Goal: Check status

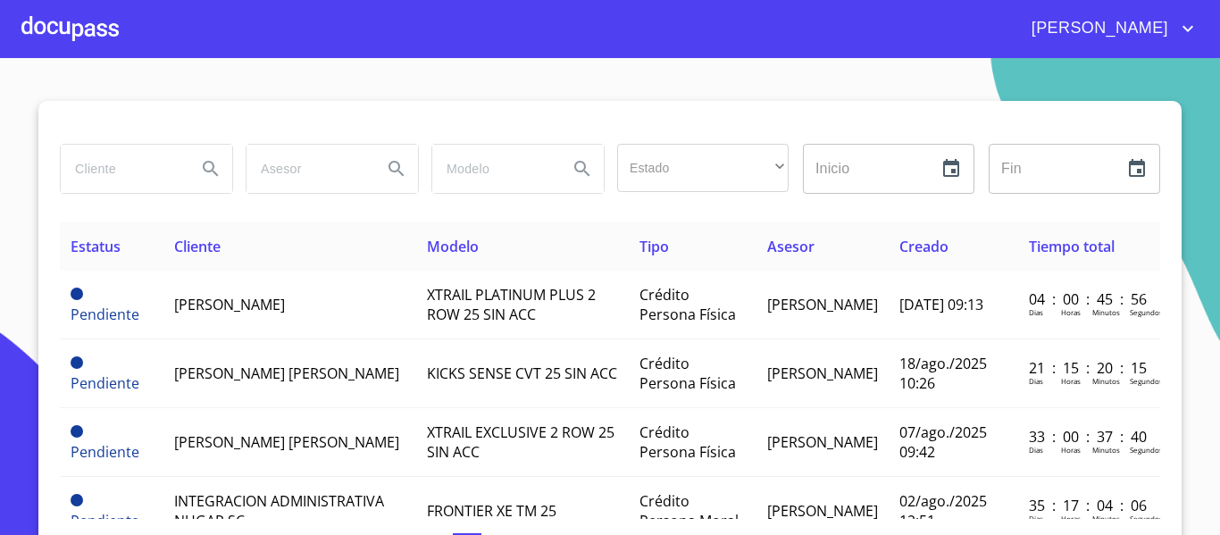
click at [114, 176] on input "search" at bounding box center [121, 169] width 121 height 48
click at [70, 26] on div at bounding box center [69, 28] width 97 height 57
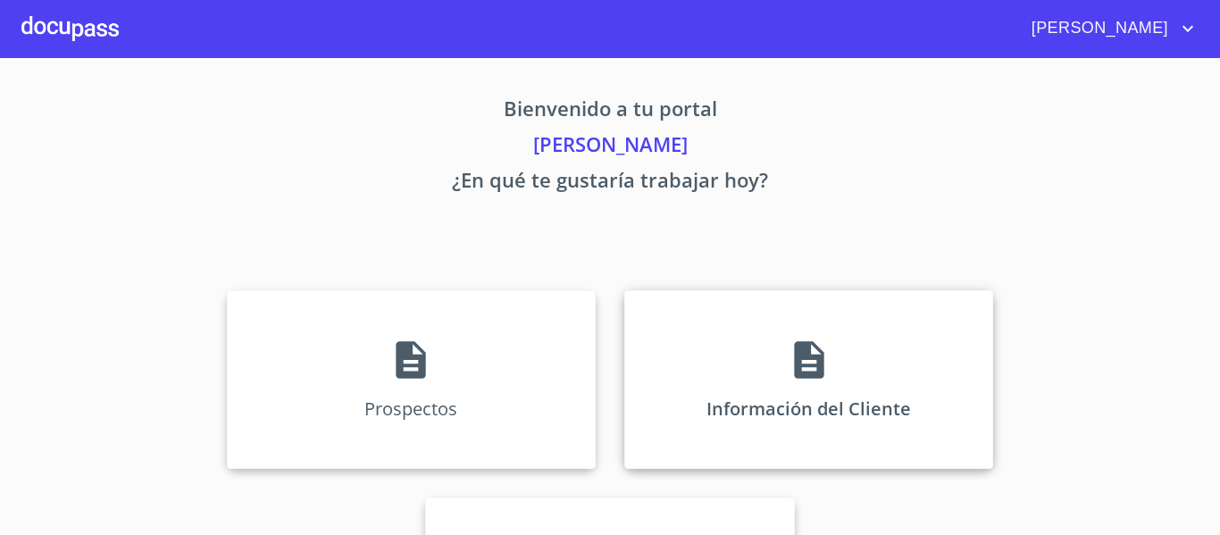
click at [705, 329] on div "Información del Cliente" at bounding box center [808, 379] width 369 height 179
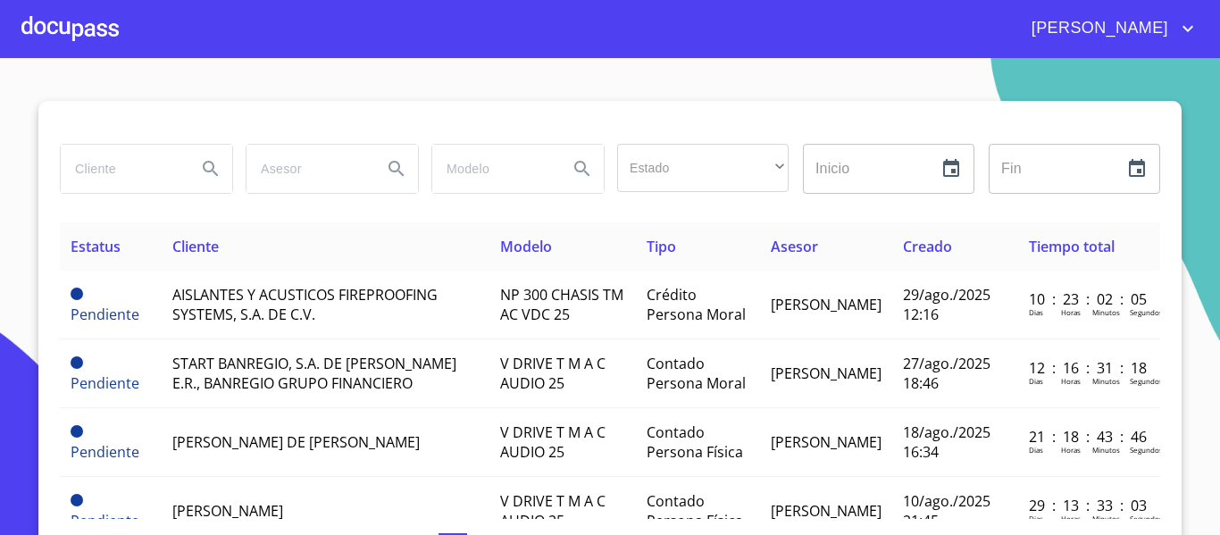
click at [113, 163] on input "search" at bounding box center [121, 169] width 121 height 48
type input "j"
type input "[PERSON_NAME]"
click at [200, 169] on icon "Search" at bounding box center [210, 168] width 21 height 21
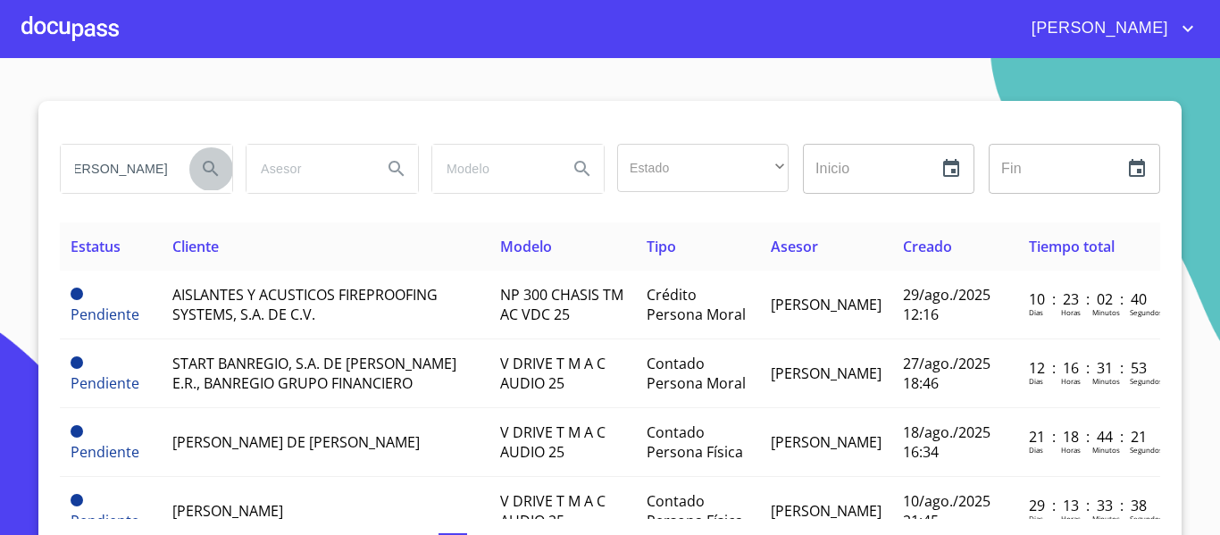
scroll to position [0, 0]
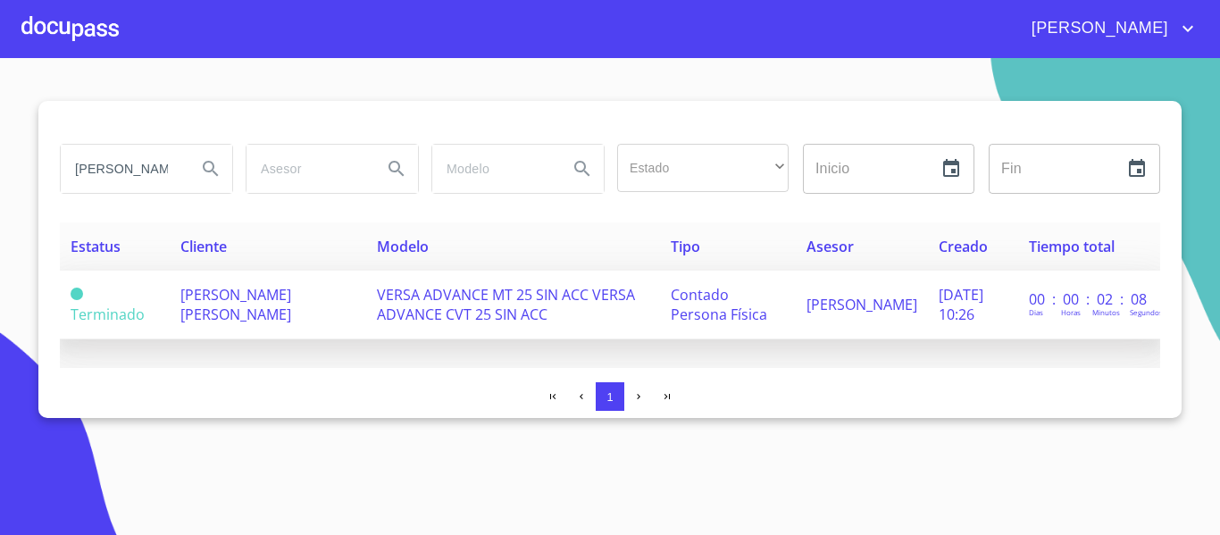
click at [448, 317] on span "VERSA ADVANCE MT 25 SIN ACC VERSA ADVANCE CVT 25 SIN ACC" at bounding box center [506, 304] width 258 height 39
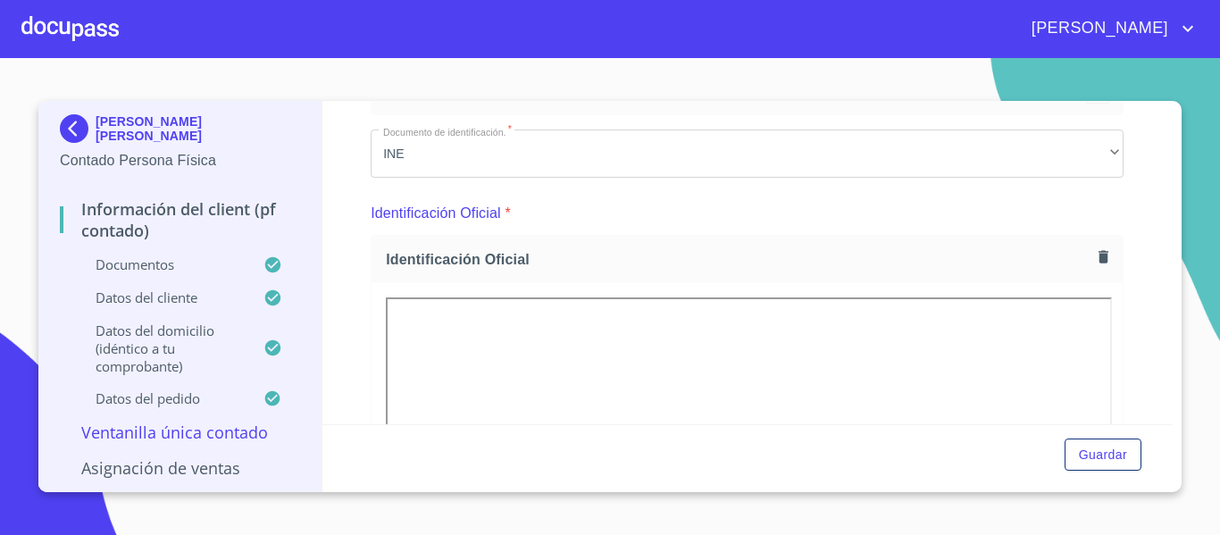
scroll to position [357, 0]
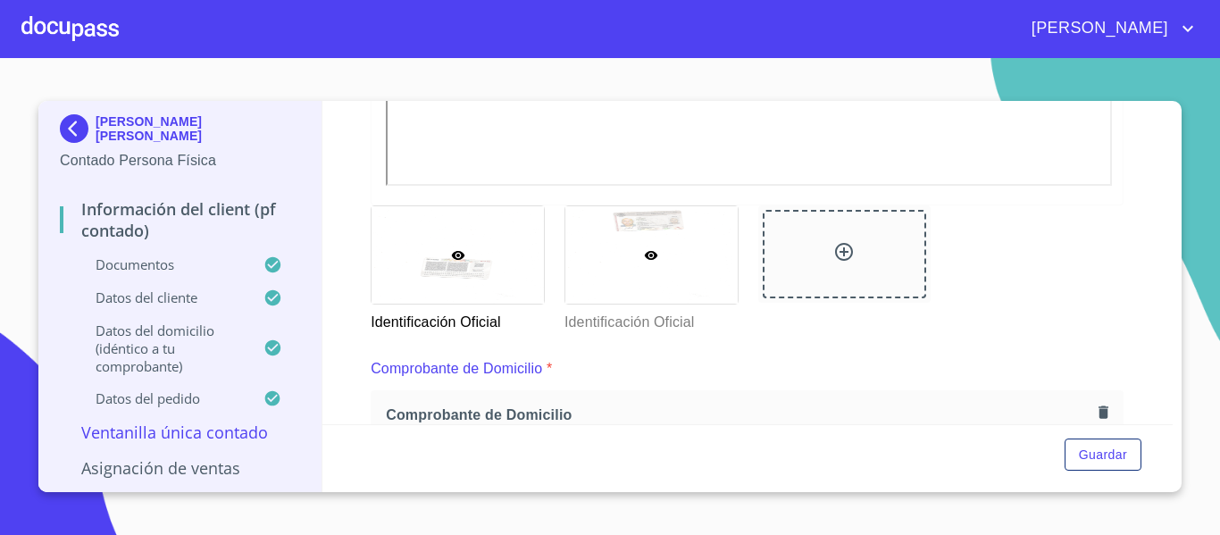
click at [649, 251] on icon at bounding box center [651, 255] width 14 height 14
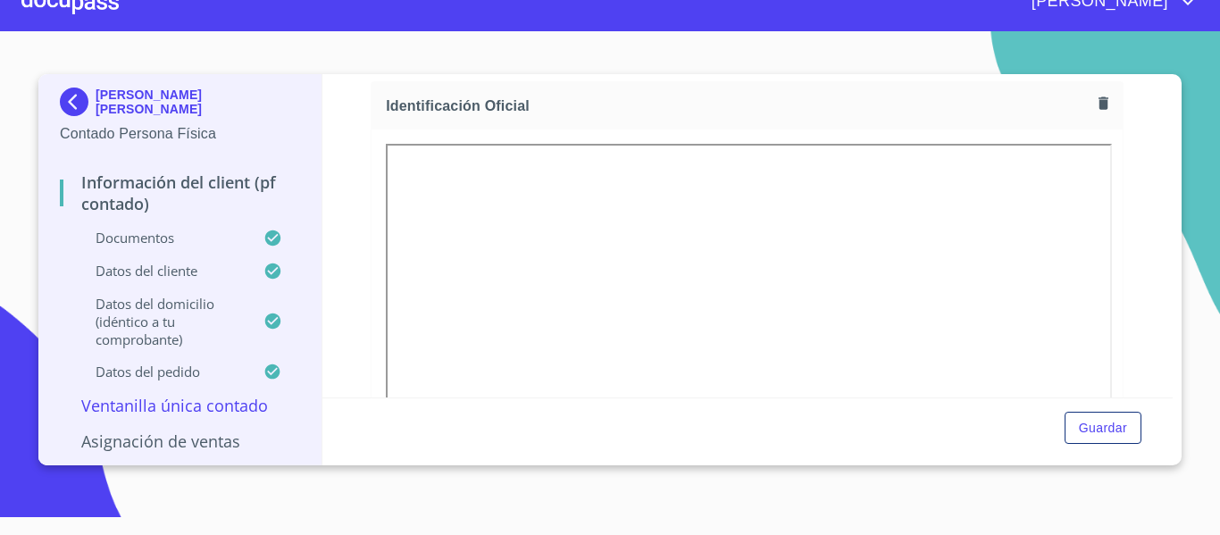
scroll to position [321, 0]
